Goal: Transaction & Acquisition: Purchase product/service

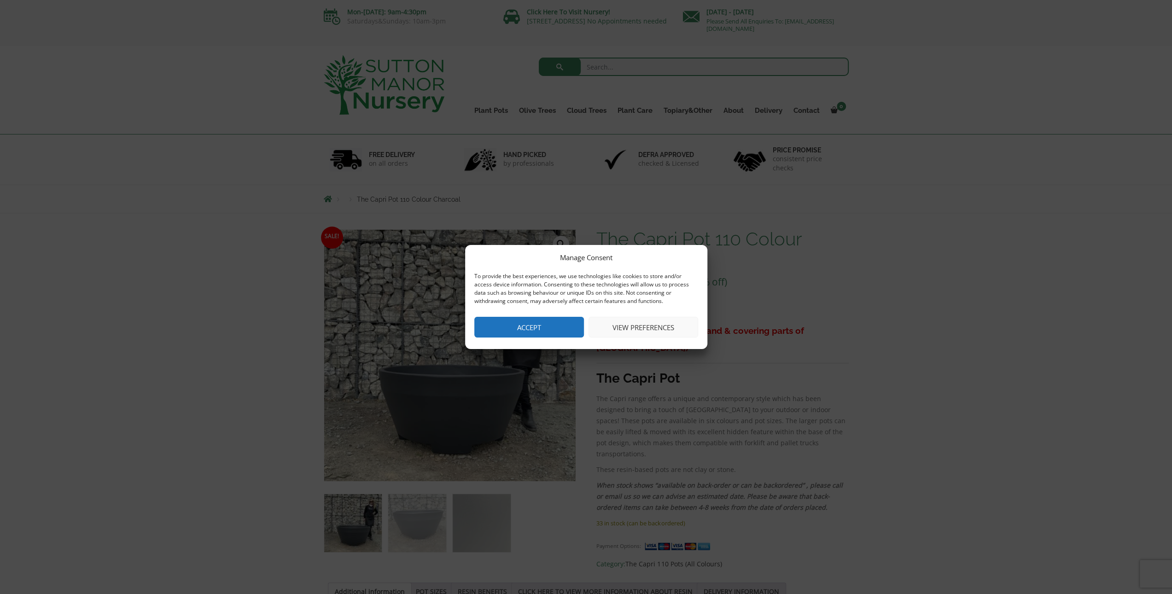
click at [650, 331] on button "View preferences" at bounding box center [644, 327] width 110 height 21
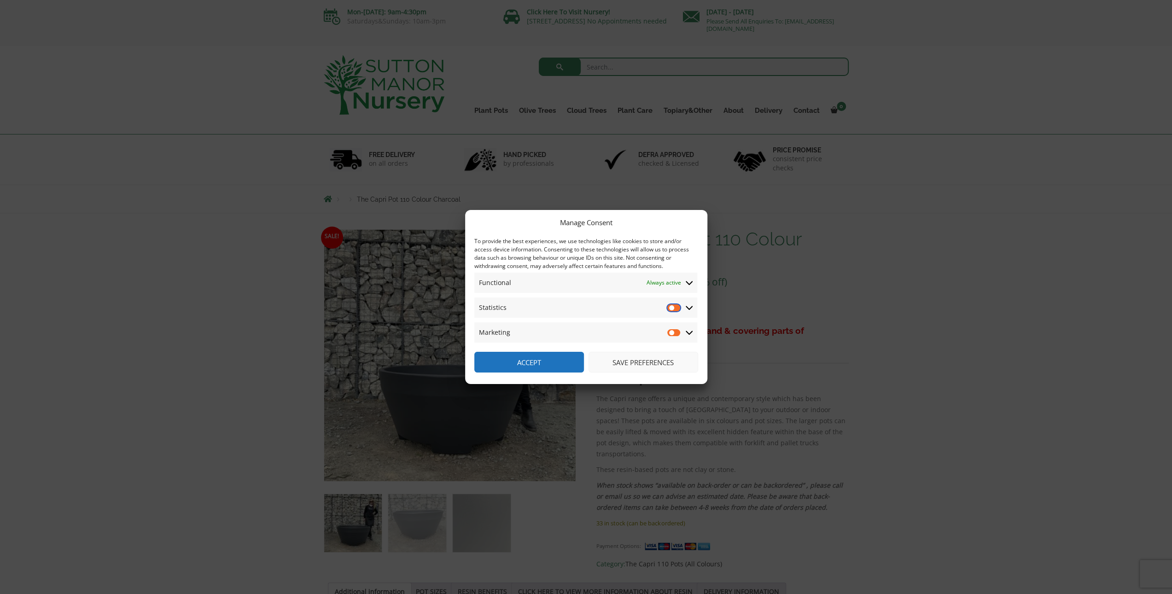
click at [672, 308] on input "Statistics" at bounding box center [675, 307] width 14 height 9
click at [672, 309] on input "Statistics" at bounding box center [675, 307] width 14 height 9
checkbox input "false"
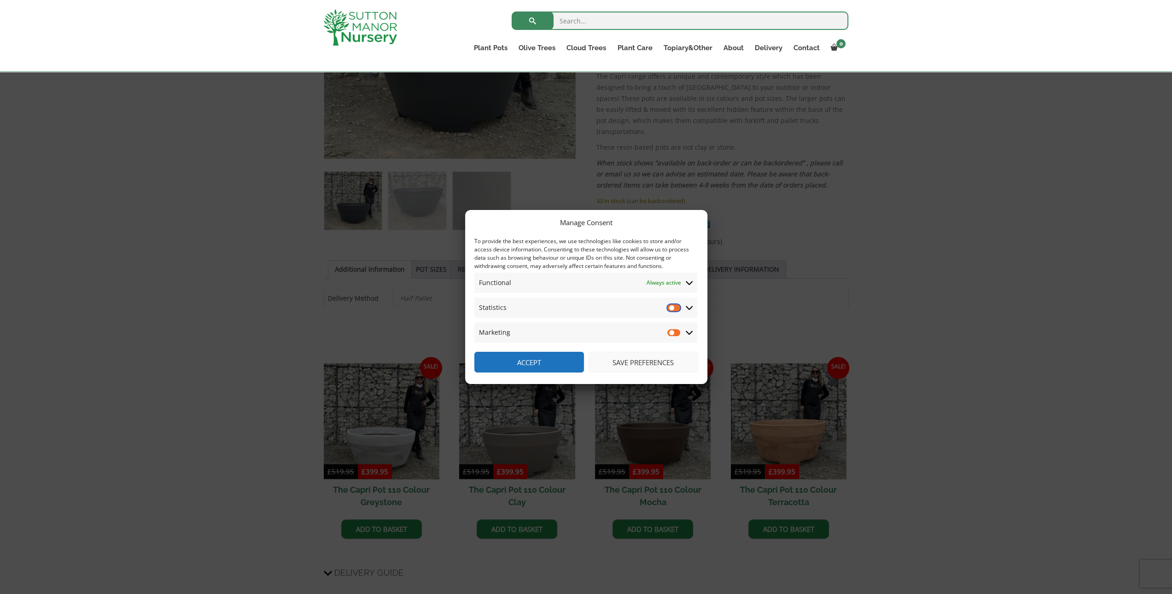
scroll to position [307, 0]
click at [510, 364] on button "Accept" at bounding box center [529, 362] width 110 height 21
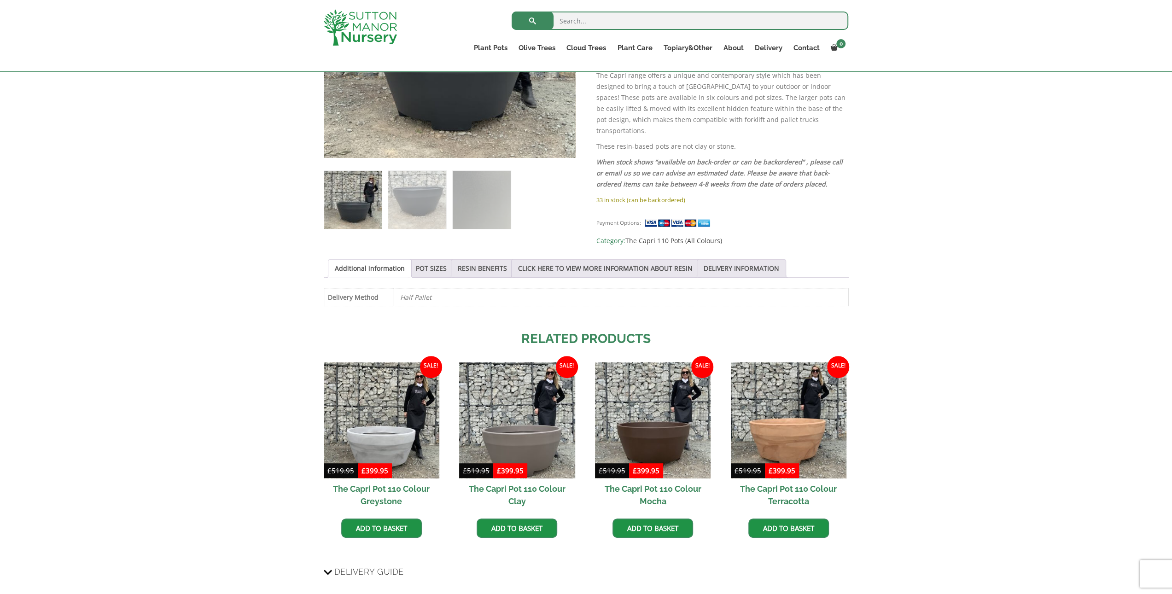
scroll to position [153, 0]
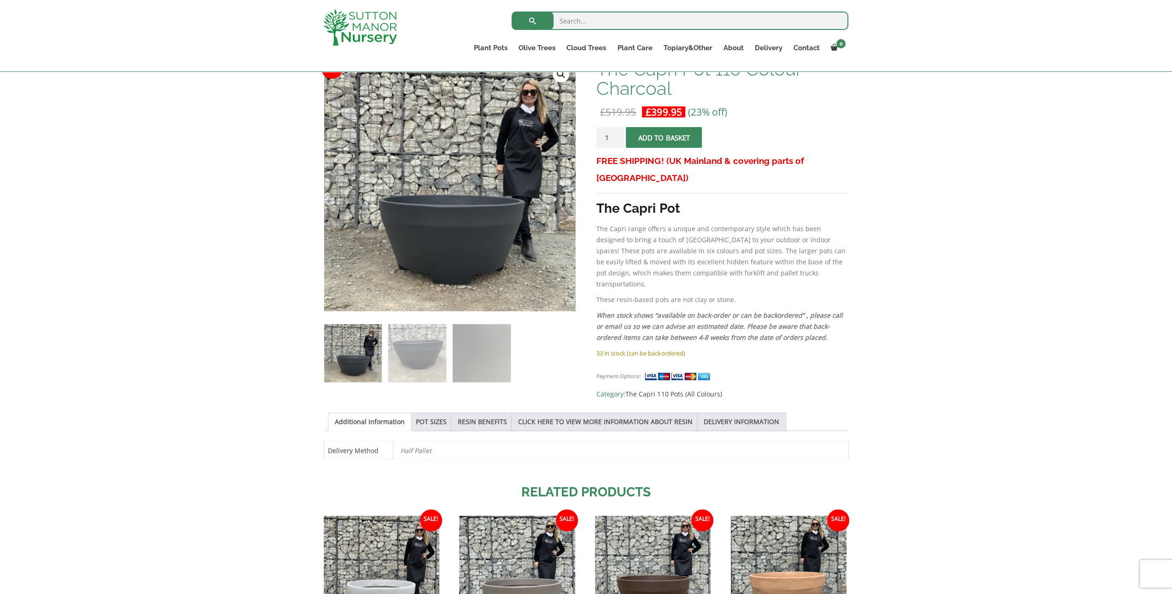
click at [664, 137] on span "submit" at bounding box center [664, 137] width 0 height 0
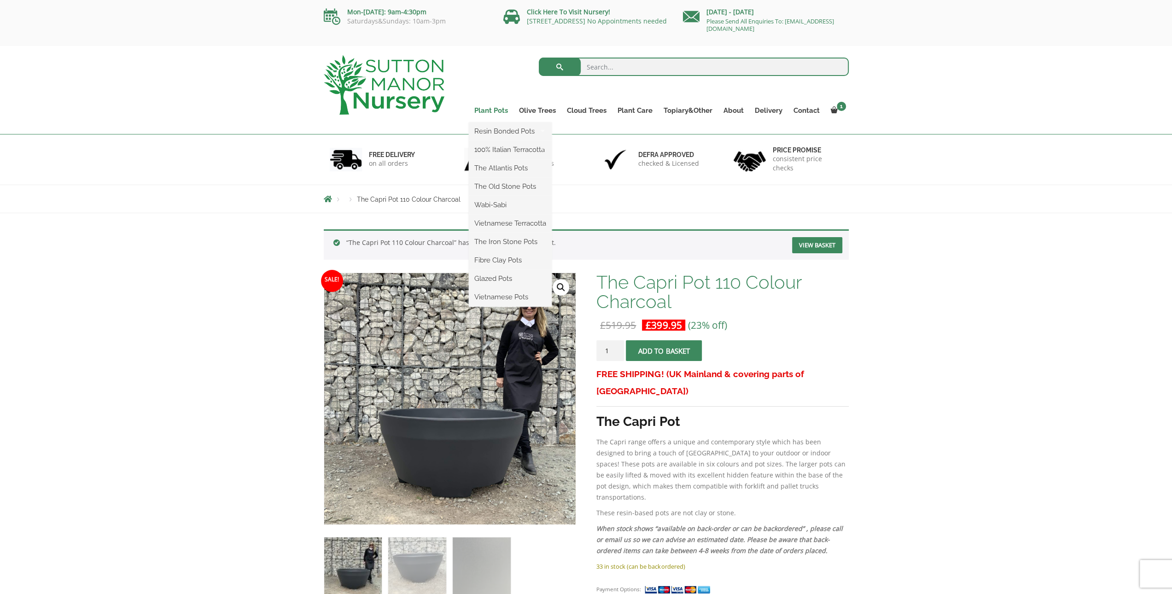
click at [493, 108] on link "Plant Pots" at bounding box center [491, 110] width 45 height 13
click at [491, 112] on link "Plant Pots" at bounding box center [491, 110] width 45 height 13
click at [481, 113] on link "Plant Pots" at bounding box center [491, 110] width 45 height 13
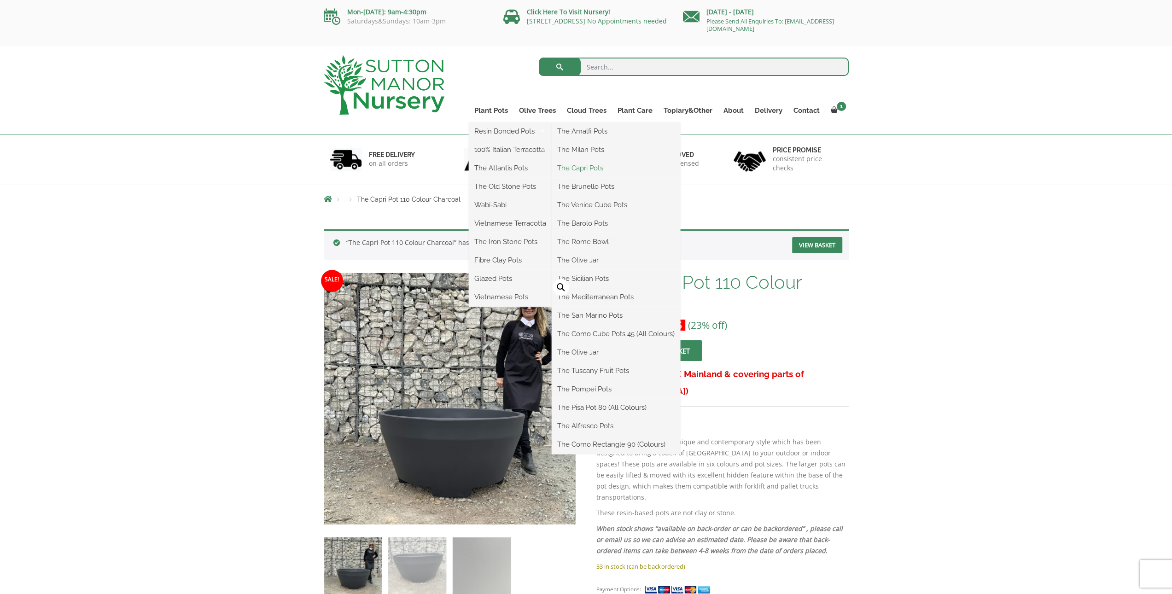
click at [567, 164] on link "The Capri Pots" at bounding box center [616, 168] width 129 height 14
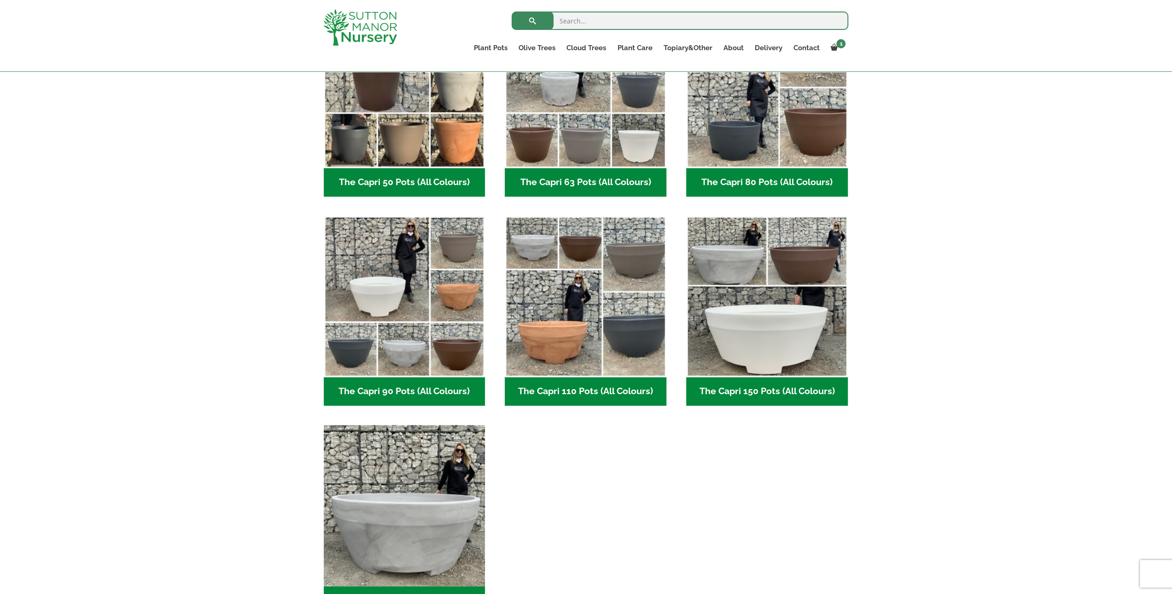
scroll to position [153, 0]
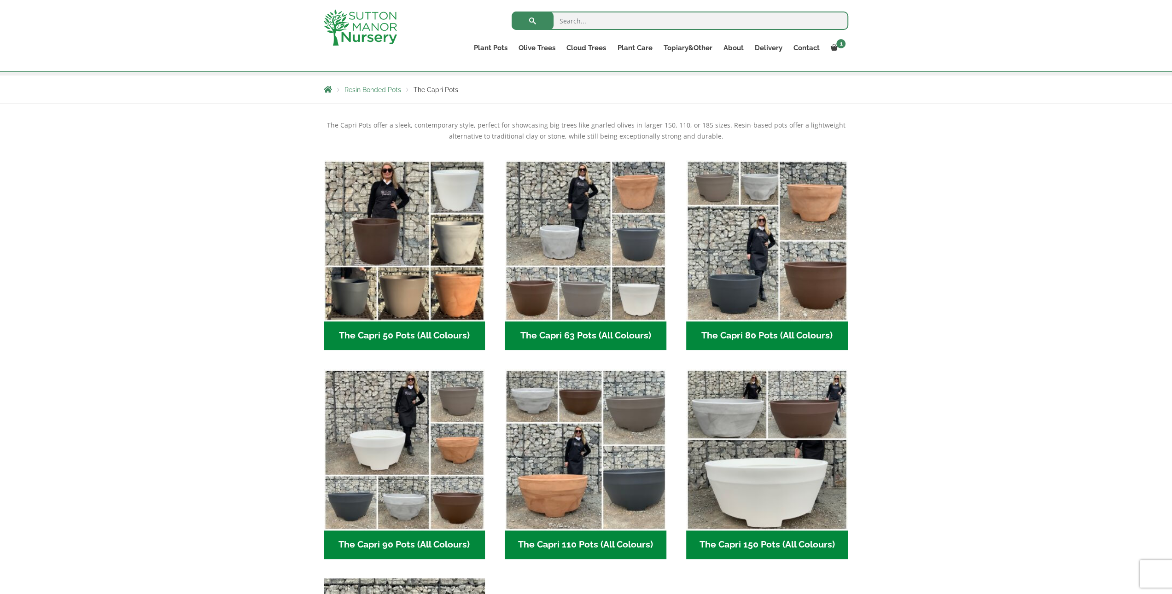
click at [378, 88] on span "Resin Bonded Pots" at bounding box center [373, 89] width 57 height 7
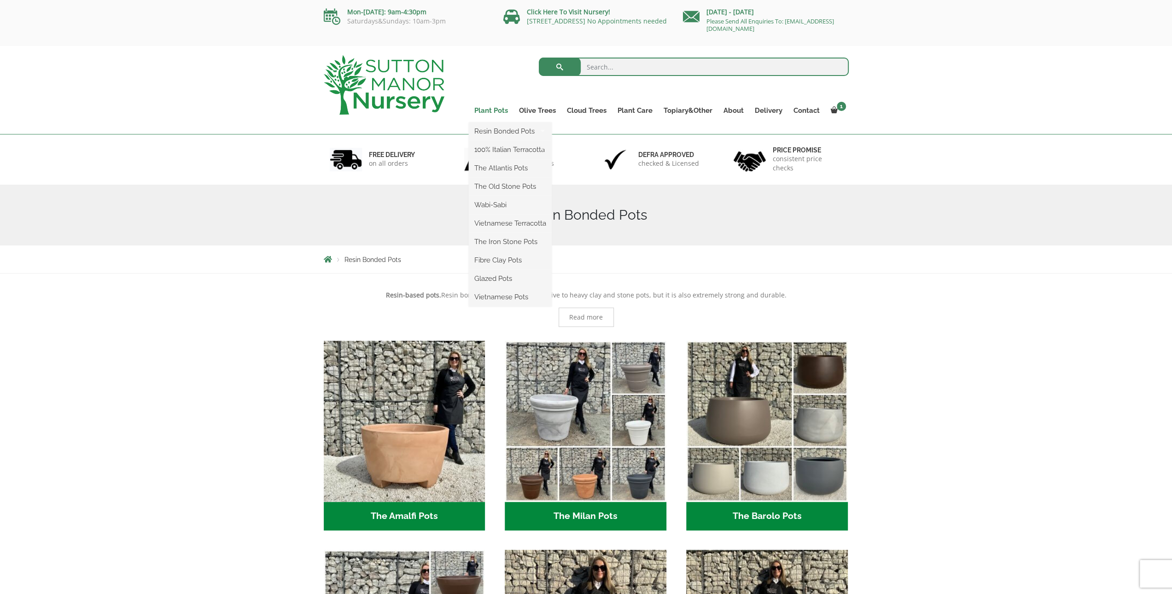
click at [493, 108] on link "Plant Pots" at bounding box center [491, 110] width 45 height 13
click at [398, 89] on img at bounding box center [384, 84] width 121 height 59
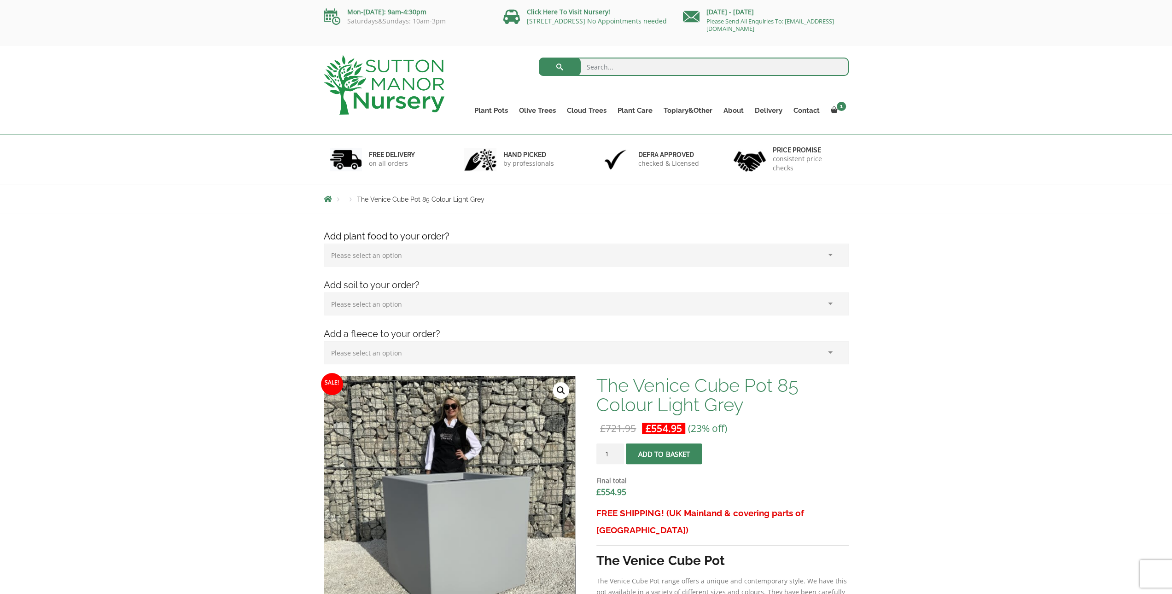
click at [407, 202] on span "The Venice Cube Pot 85 Colour Light Grey" at bounding box center [421, 199] width 128 height 7
click at [615, 68] on input "search" at bounding box center [694, 67] width 310 height 18
type input "cube"
click at [539, 58] on button "submit" at bounding box center [560, 67] width 42 height 18
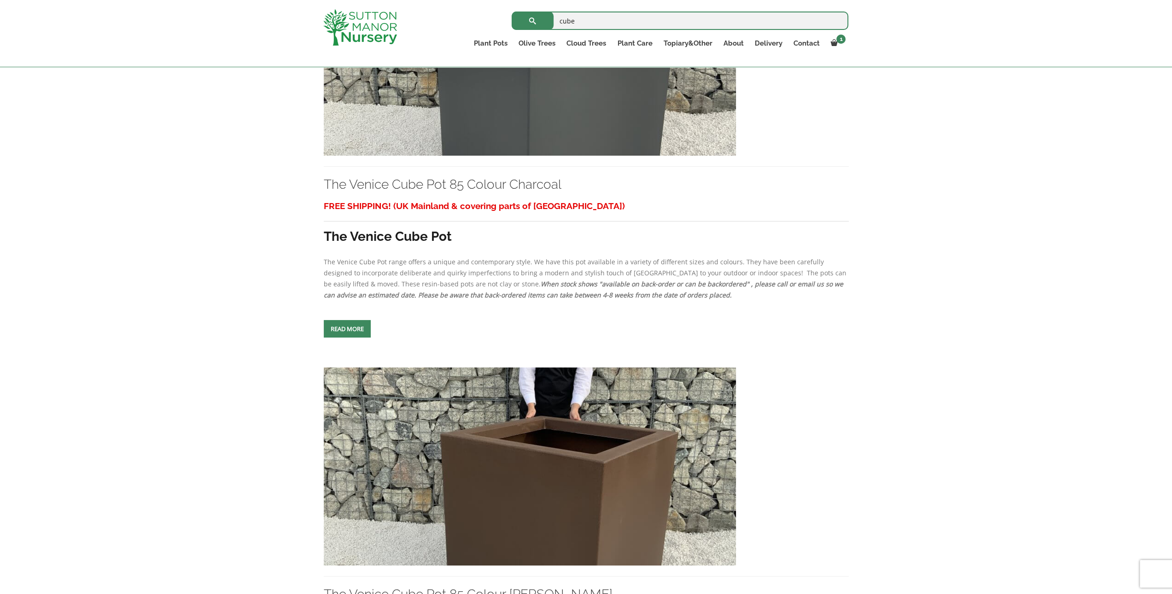
scroll to position [3378, 0]
